Goal: Register for event/course

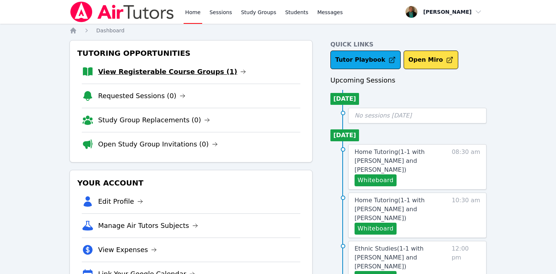
click at [137, 75] on link "View Registerable Course Groups (1)" at bounding box center [172, 72] width 148 height 10
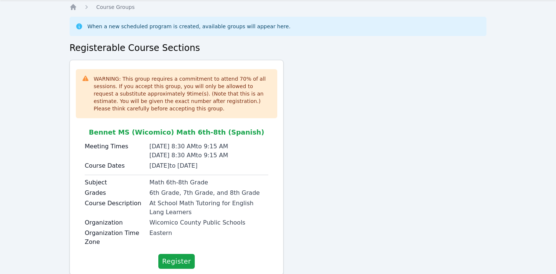
scroll to position [45, 0]
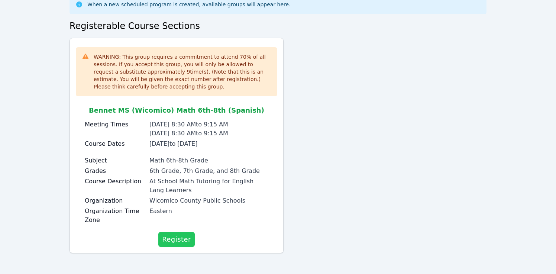
click at [183, 241] on span "Register" at bounding box center [176, 239] width 29 height 10
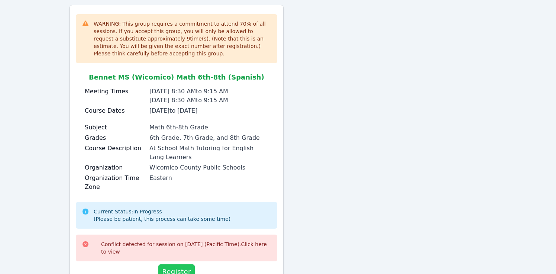
scroll to position [111, 0]
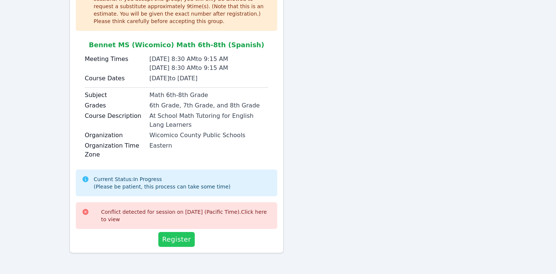
click at [183, 241] on span "Register" at bounding box center [176, 239] width 29 height 10
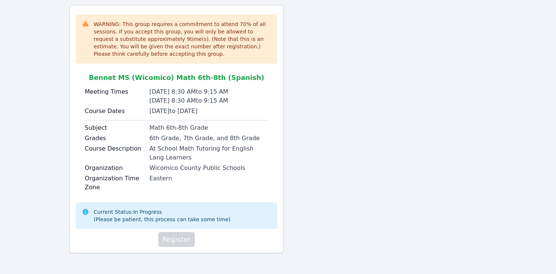
scroll to position [103, 0]
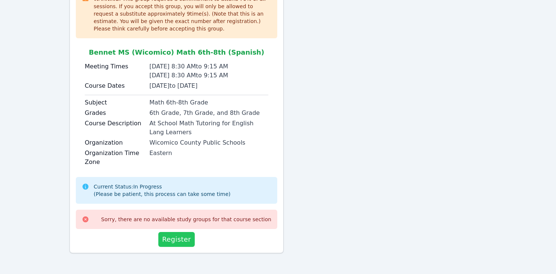
click at [182, 237] on span "Register" at bounding box center [176, 239] width 29 height 10
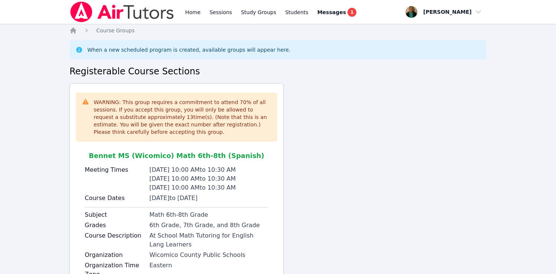
scroll to position [54, 0]
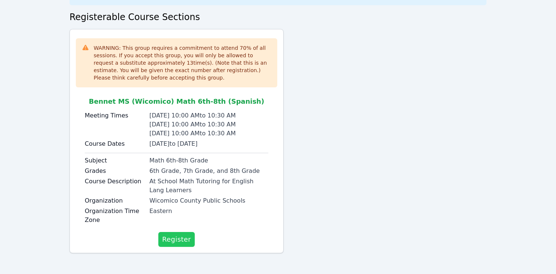
click at [185, 238] on span "Register" at bounding box center [176, 239] width 29 height 10
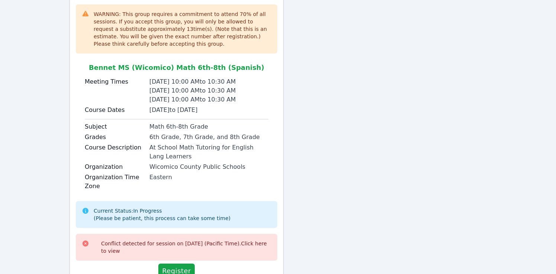
scroll to position [120, 0]
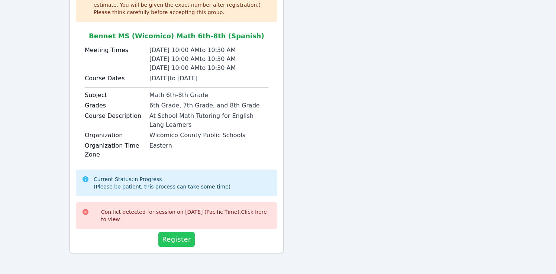
click at [183, 240] on span "Register" at bounding box center [176, 239] width 29 height 10
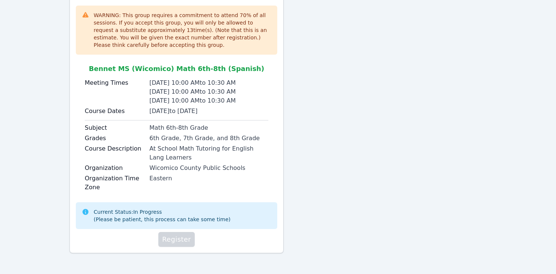
click at [183, 240] on span "Register" at bounding box center [176, 239] width 29 height 10
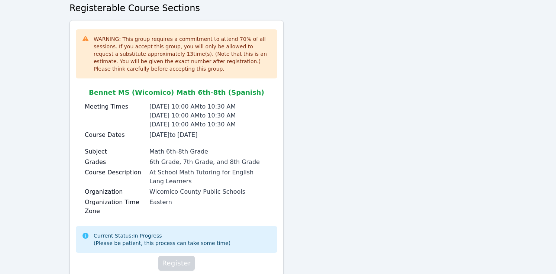
scroll to position [68, 0]
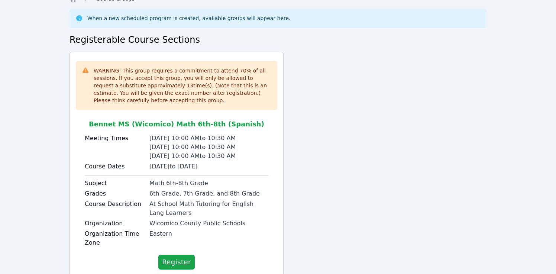
scroll to position [54, 0]
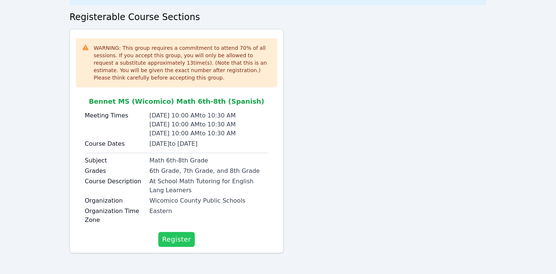
click at [170, 242] on span "Register" at bounding box center [176, 239] width 29 height 10
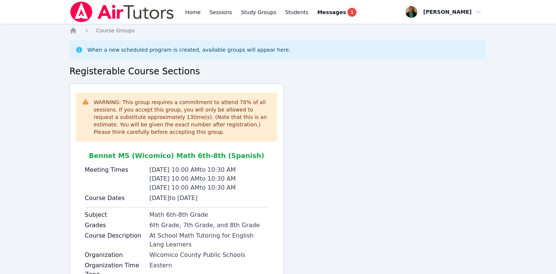
scroll to position [54, 0]
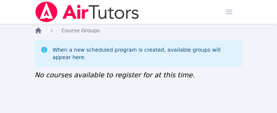
click at [37, 30] on icon "Breadcrumb" at bounding box center [38, 31] width 6 height 6
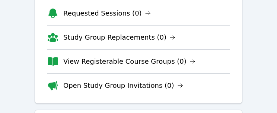
scroll to position [57, 0]
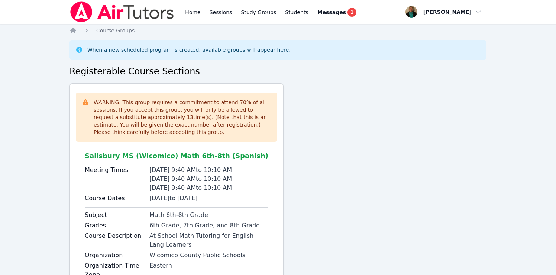
scroll to position [54, 0]
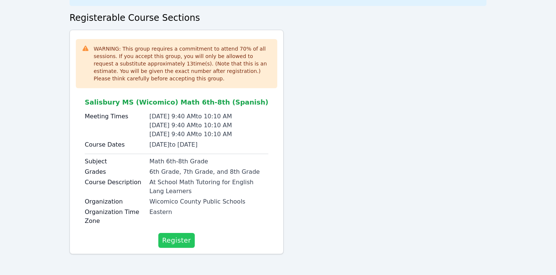
click at [176, 239] on span "Register" at bounding box center [176, 240] width 29 height 10
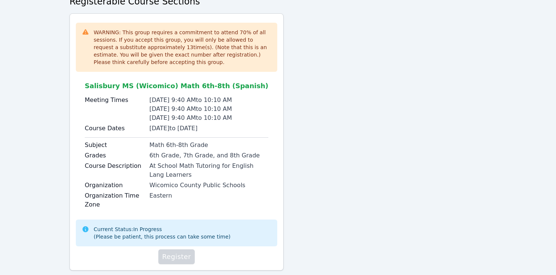
scroll to position [86, 0]
